Goal: Use online tool/utility: Utilize a website feature to perform a specific function

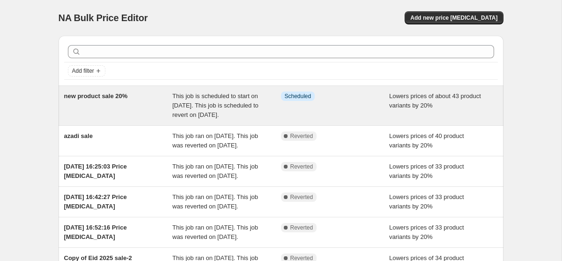
click at [116, 96] on span "new product sale 20%" at bounding box center [96, 95] width 64 height 7
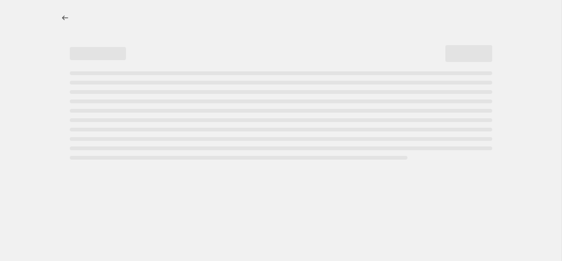
select select "percentage"
